Goal: Task Accomplishment & Management: Complete application form

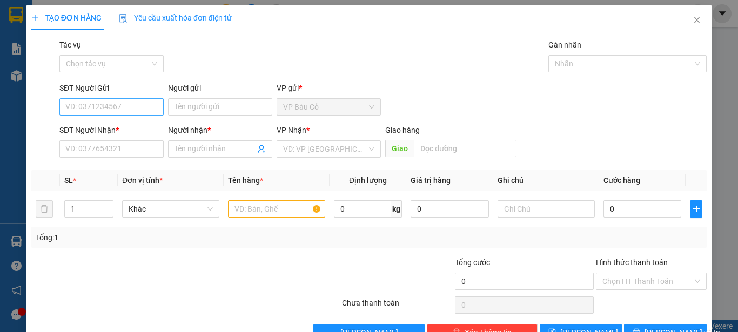
click at [135, 113] on input "SĐT Người Gửi" at bounding box center [111, 106] width 104 height 17
click at [73, 109] on input "SĐT Người Gửi" at bounding box center [111, 106] width 104 height 17
type input "0386231336"
drag, startPoint x: 199, startPoint y: 105, endPoint x: 205, endPoint y: 103, distance: 6.5
click at [205, 103] on input "Người gửi" at bounding box center [220, 106] width 104 height 17
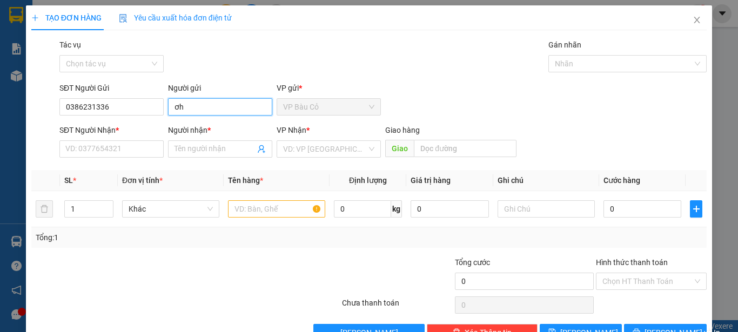
type input "ơ"
type input "phát"
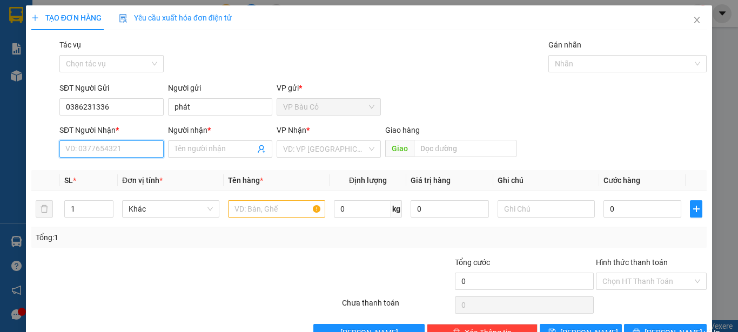
click at [138, 144] on input "SĐT Người Nhận *" at bounding box center [111, 148] width 104 height 17
type input "0584261900"
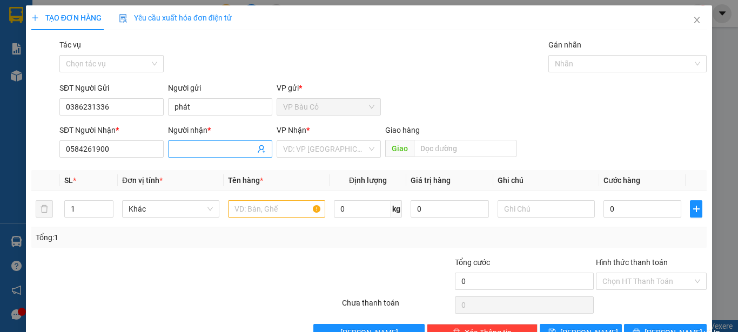
click at [228, 151] on input "Người nhận *" at bounding box center [214, 149] width 80 height 12
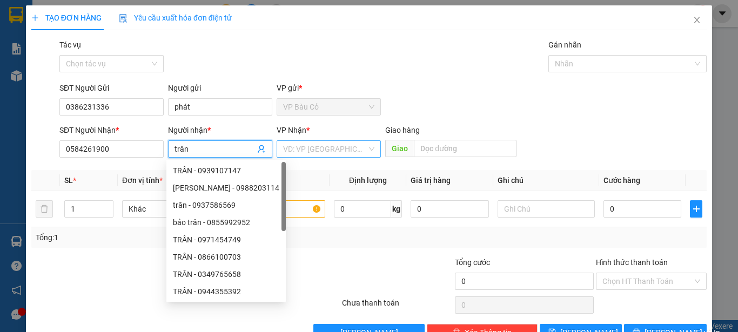
type input "trân"
click at [302, 148] on input "search" at bounding box center [325, 149] width 84 height 16
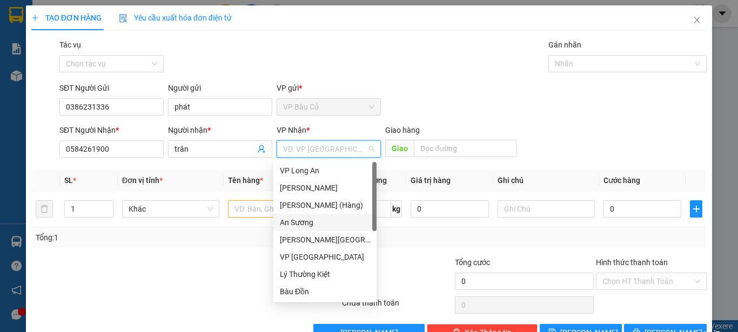
click at [301, 219] on div "An Sương" at bounding box center [325, 223] width 90 height 12
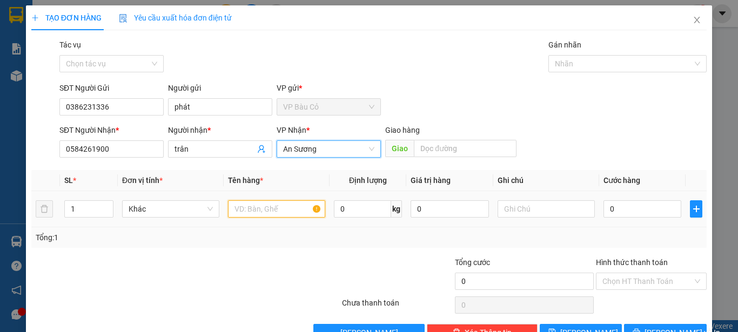
click at [265, 213] on input "text" at bounding box center [276, 208] width 97 height 17
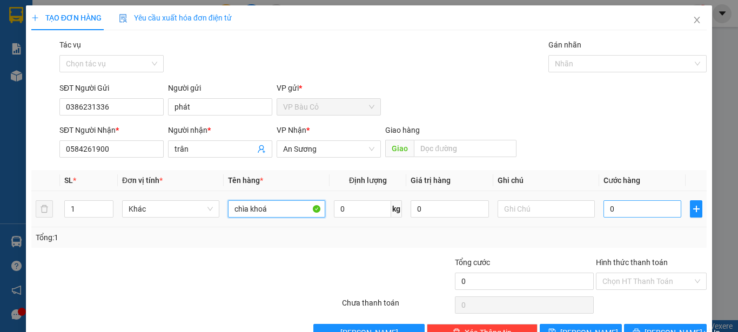
type input "chìa khoá"
click at [642, 208] on input "0" at bounding box center [642, 208] width 78 height 17
type input "3"
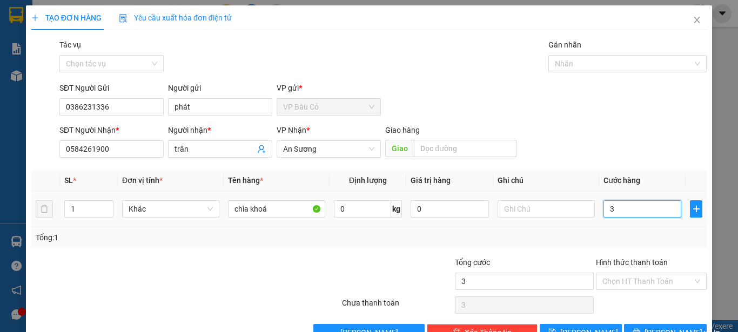
type input "30"
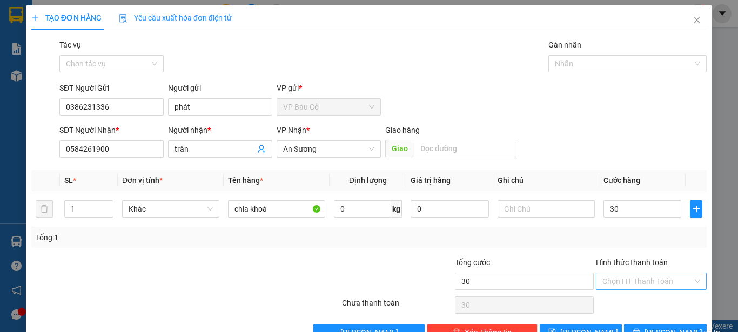
type input "30.000"
click at [647, 278] on input "Hình thức thanh toán" at bounding box center [647, 281] width 90 height 16
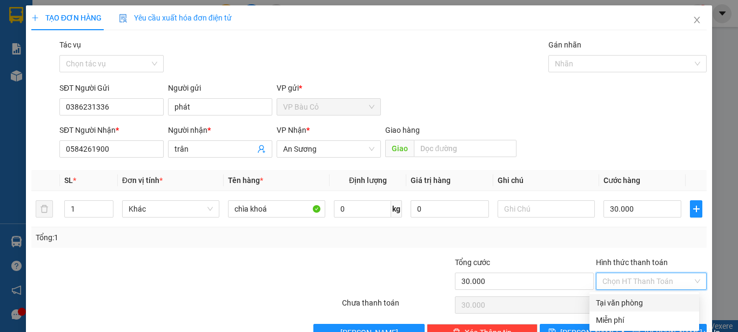
click at [639, 299] on div "Tại văn phòng" at bounding box center [644, 303] width 97 height 12
type input "0"
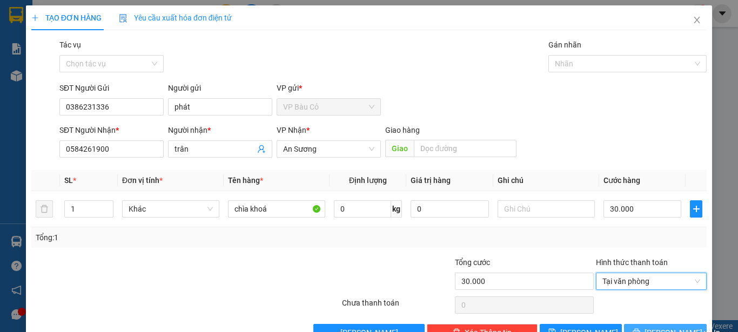
click at [649, 328] on span "[PERSON_NAME] và In" at bounding box center [682, 333] width 76 height 12
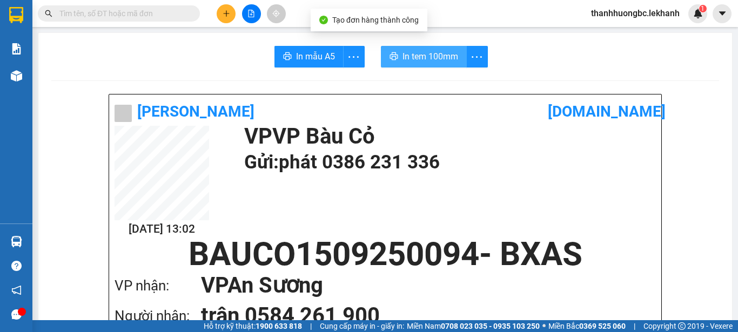
click at [419, 54] on span "In tem 100mm" at bounding box center [430, 57] width 56 height 14
